Goal: Information Seeking & Learning: Learn about a topic

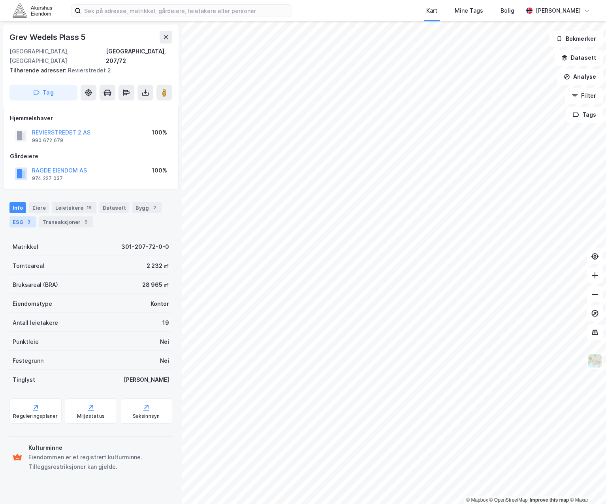
click at [21, 216] on div "ESG 3" at bounding box center [22, 221] width 26 height 11
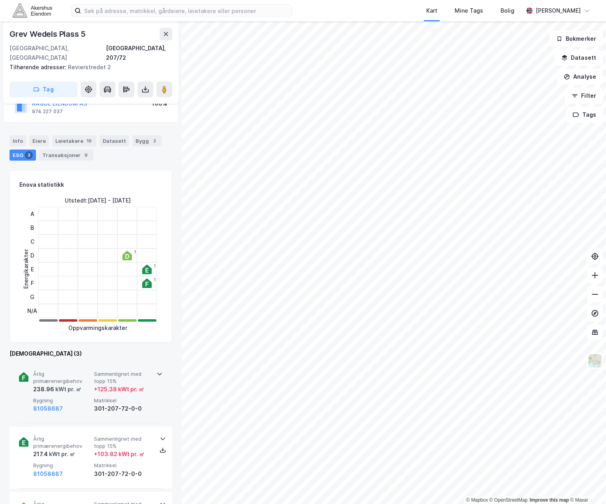
scroll to position [79, 0]
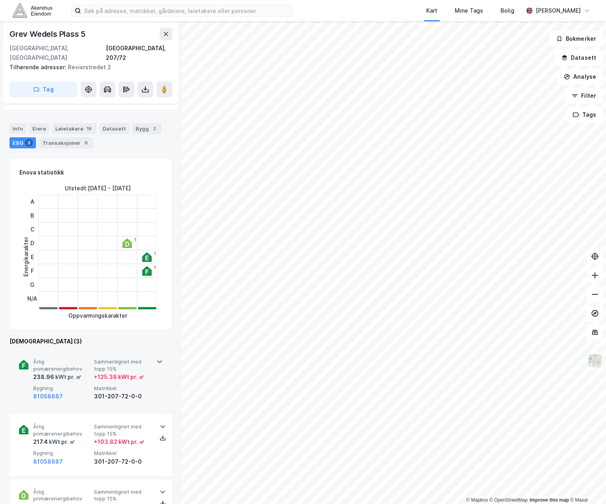
click at [162, 351] on div "Årlig primærenergibehov 238.96 kWt pr. ㎡ Sammenlignet med topp 15% + 125.38 kWt…" at bounding box center [90, 380] width 163 height 62
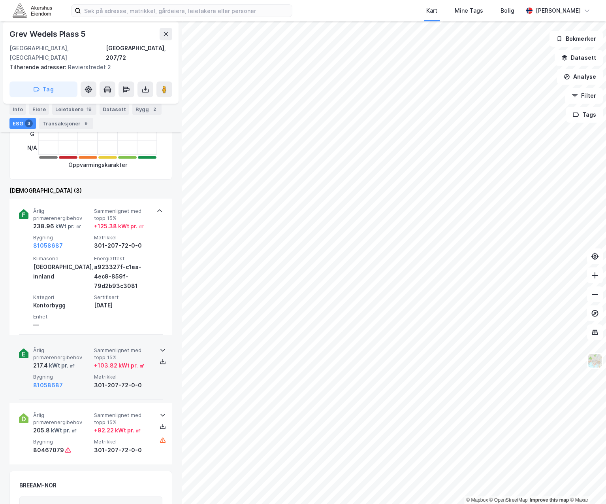
scroll to position [237, 0]
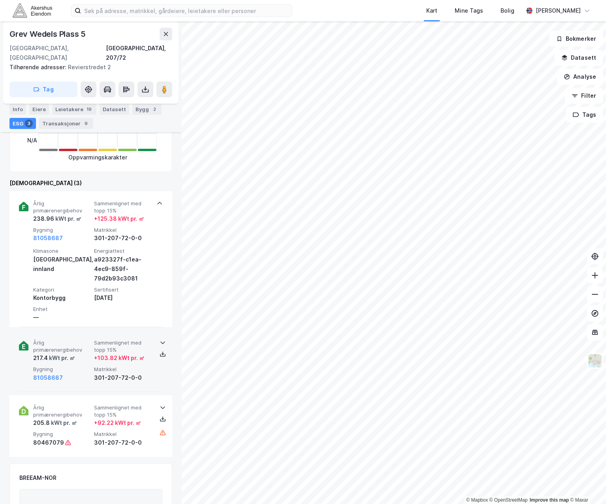
click at [160, 339] on icon at bounding box center [163, 342] width 6 height 6
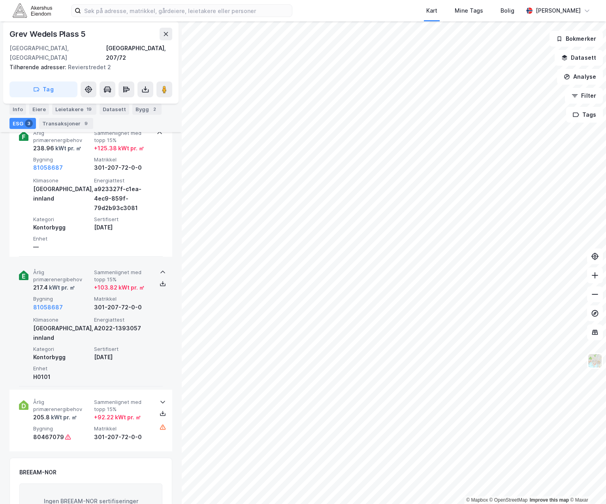
scroll to position [316, 0]
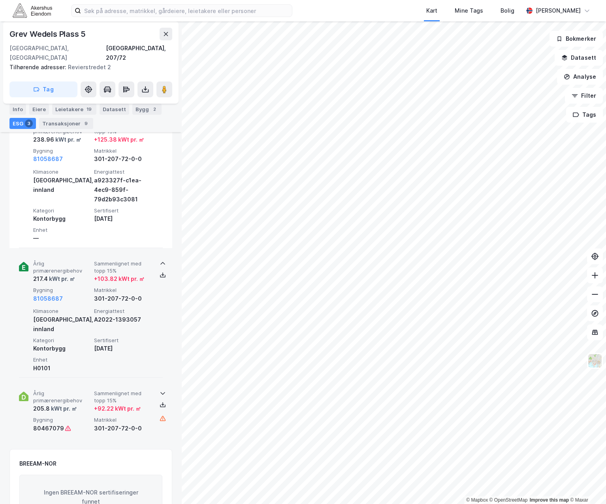
click at [161, 392] on icon at bounding box center [163, 393] width 5 height 3
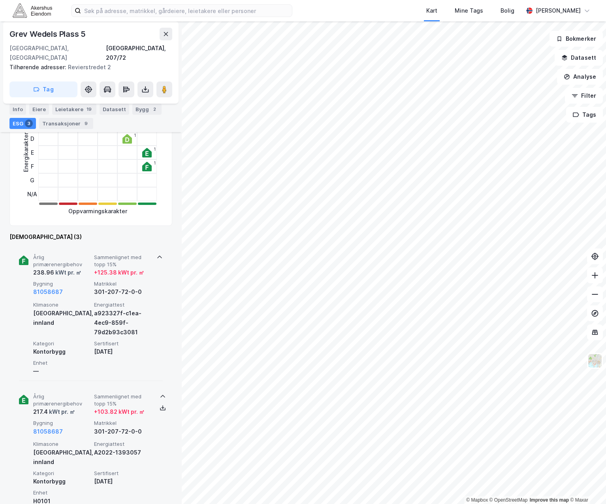
scroll to position [158, 0]
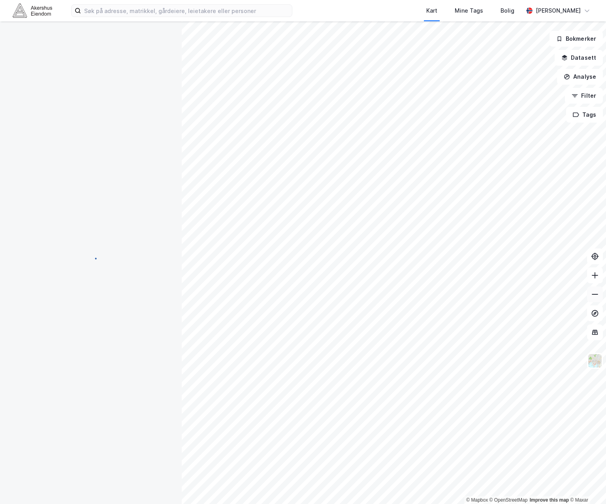
scroll to position [46, 0]
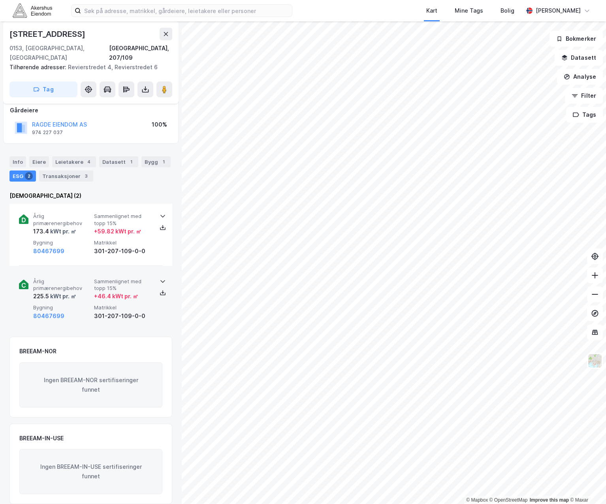
click at [161, 280] on icon at bounding box center [163, 281] width 5 height 3
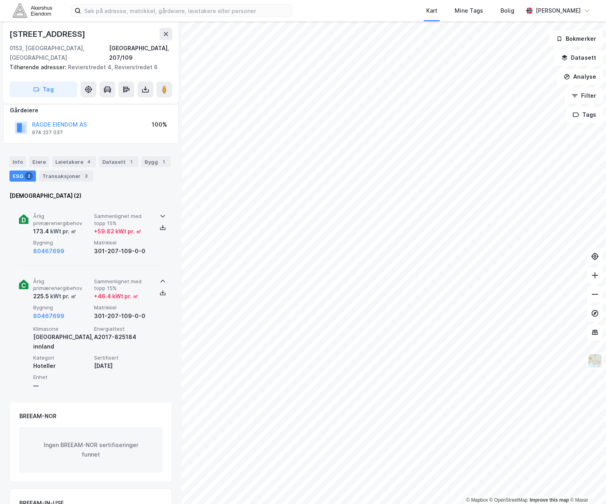
click at [161, 215] on icon at bounding box center [163, 216] width 5 height 3
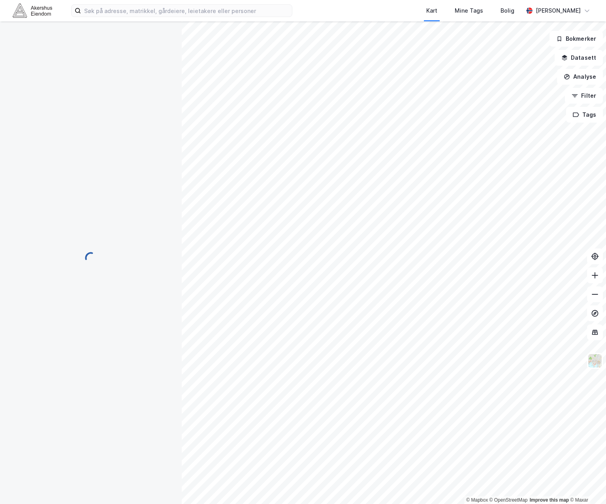
scroll to position [46, 0]
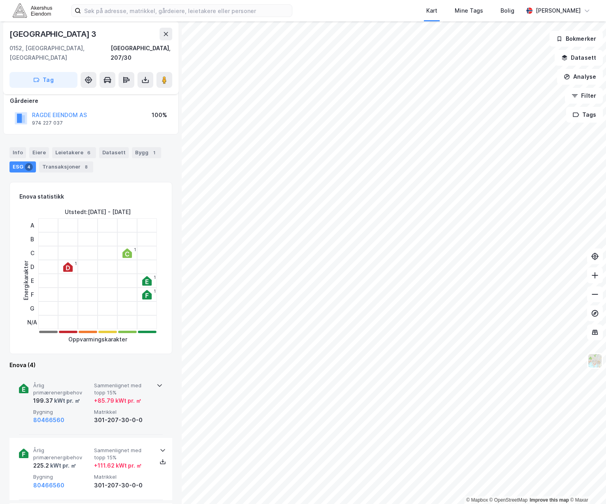
click at [158, 382] on icon at bounding box center [160, 385] width 6 height 6
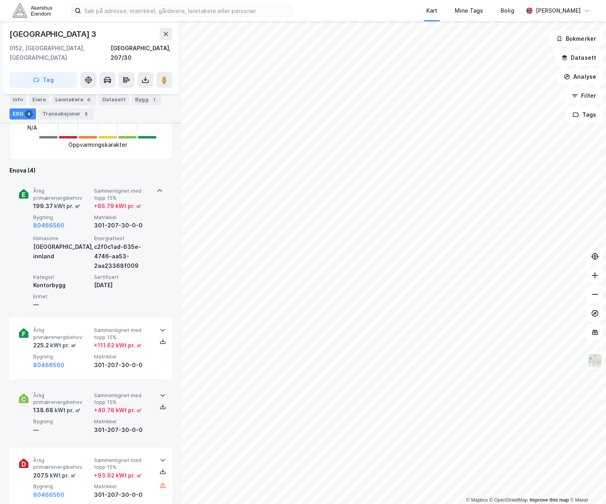
scroll to position [244, 0]
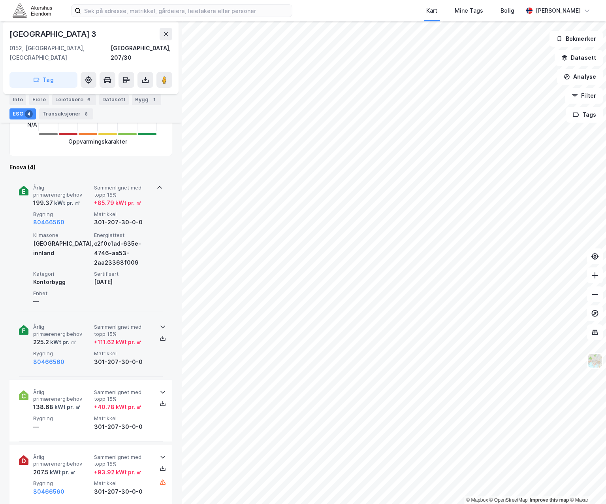
click at [157, 323] on div at bounding box center [163, 326] width 13 height 6
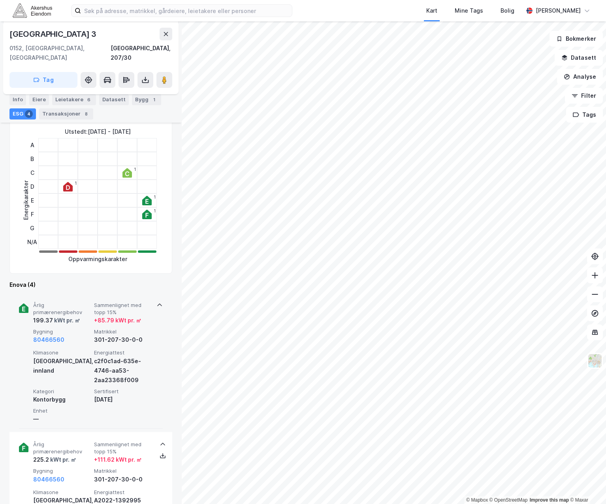
scroll to position [125, 0]
